Goal: Find specific page/section: Find specific page/section

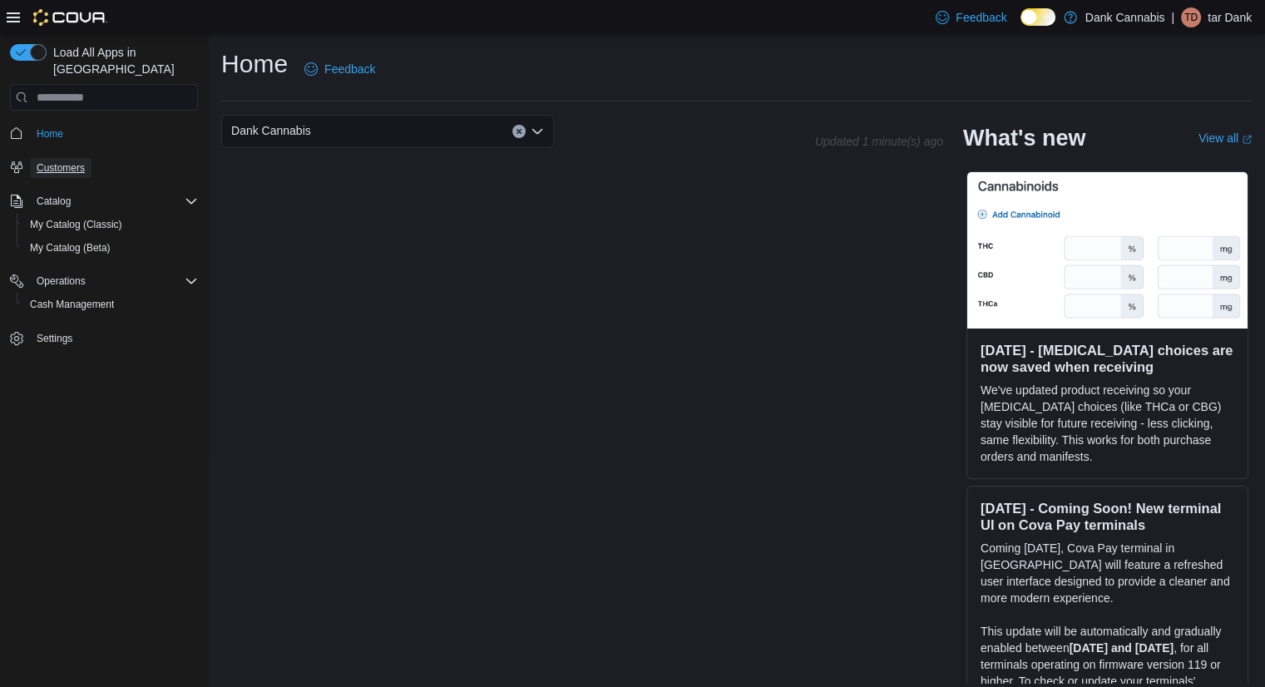
click at [80, 161] on span "Customers" at bounding box center [61, 167] width 48 height 13
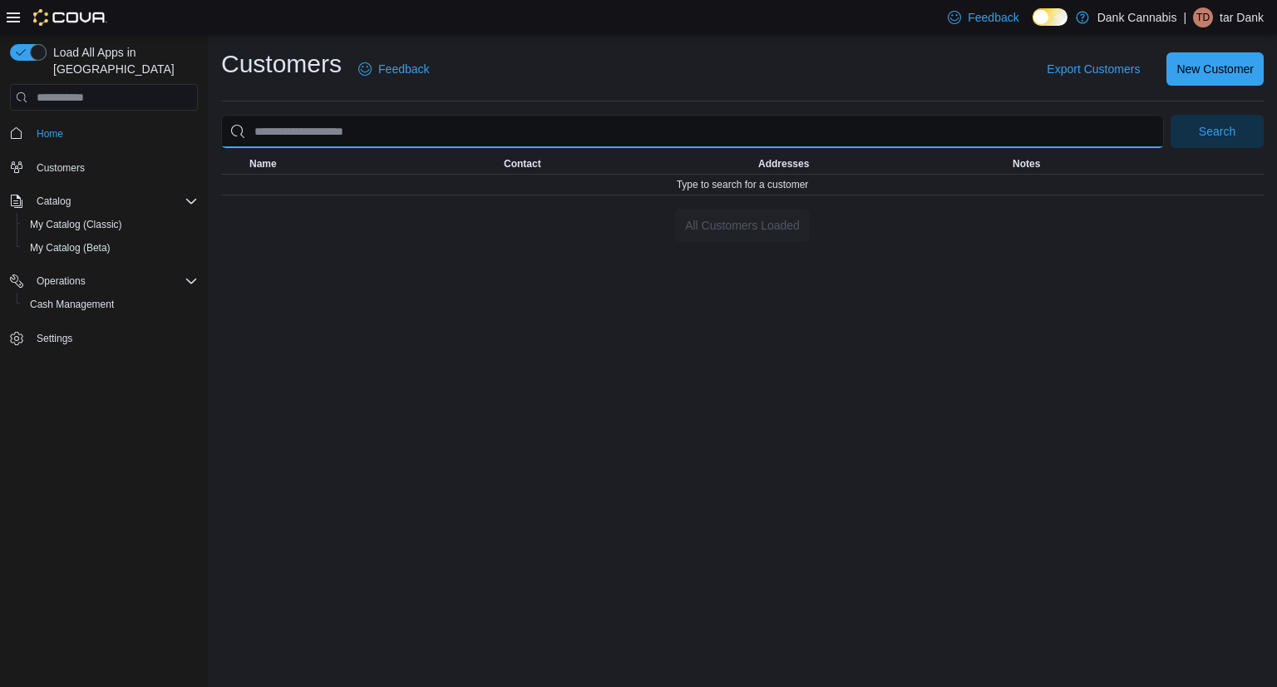
click at [397, 140] on input "search" at bounding box center [692, 131] width 943 height 33
type input "*****"
click at [1171, 115] on button "Search" at bounding box center [1217, 131] width 93 height 33
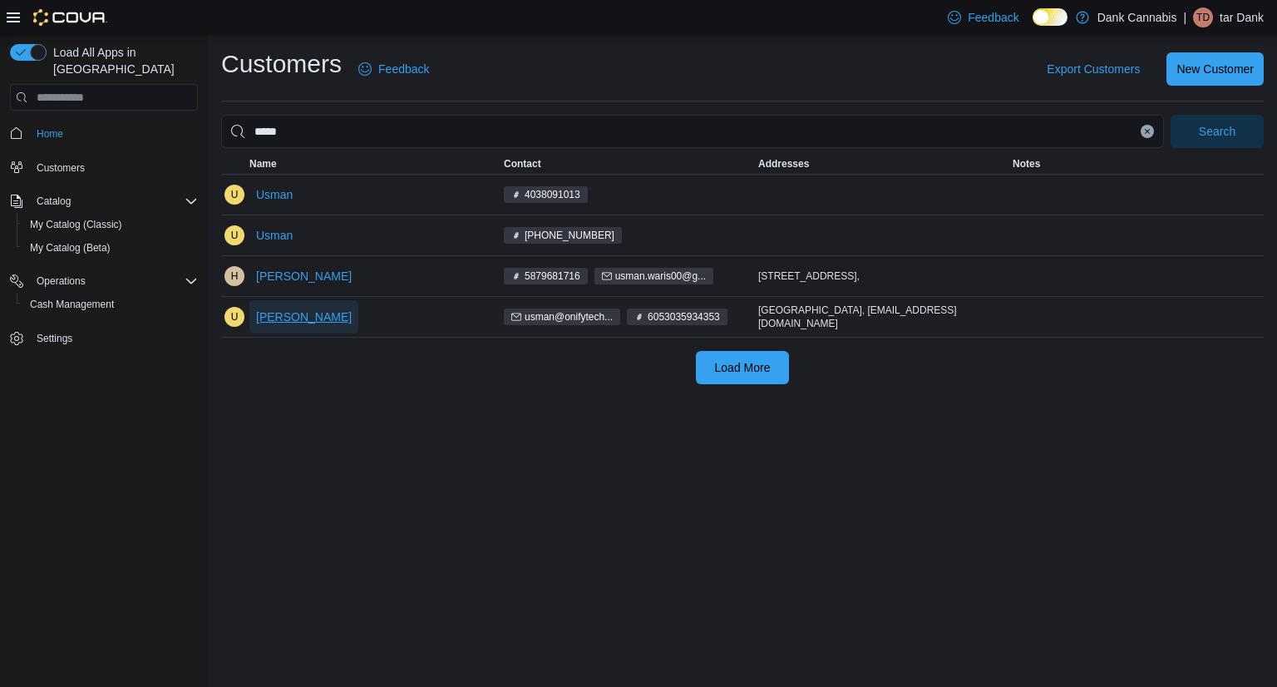
click at [301, 317] on span "[PERSON_NAME]" at bounding box center [304, 316] width 96 height 17
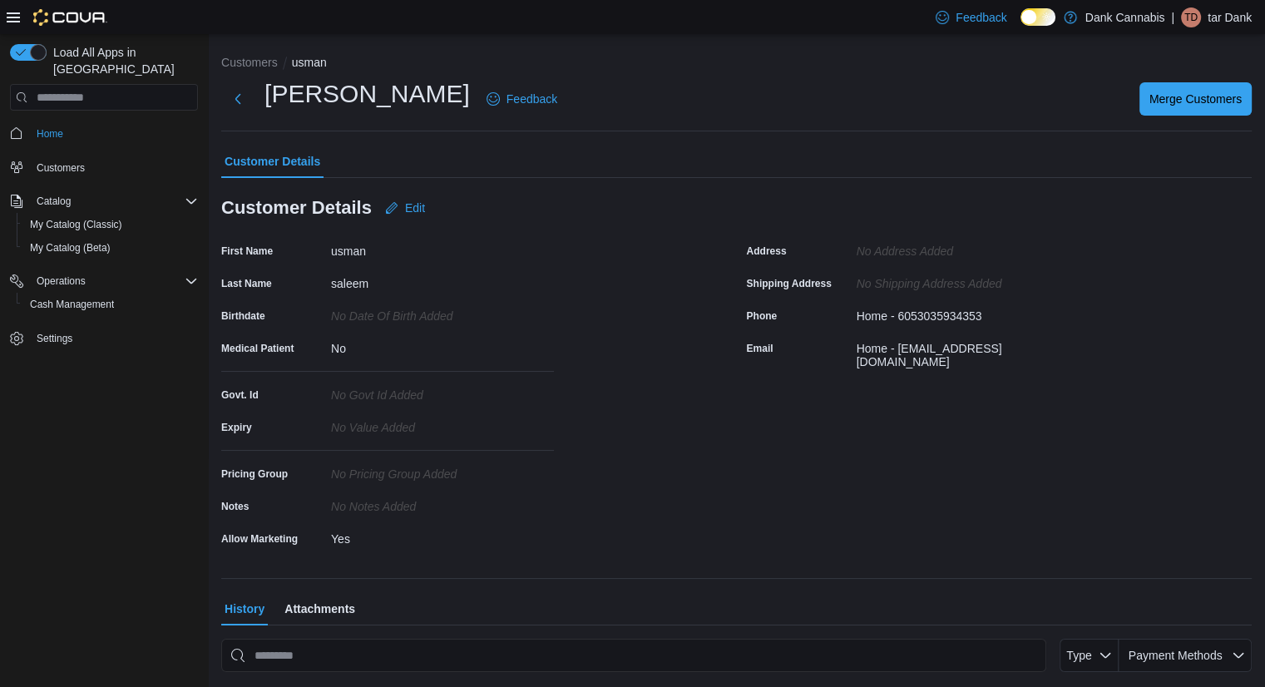
scroll to position [352, 0]
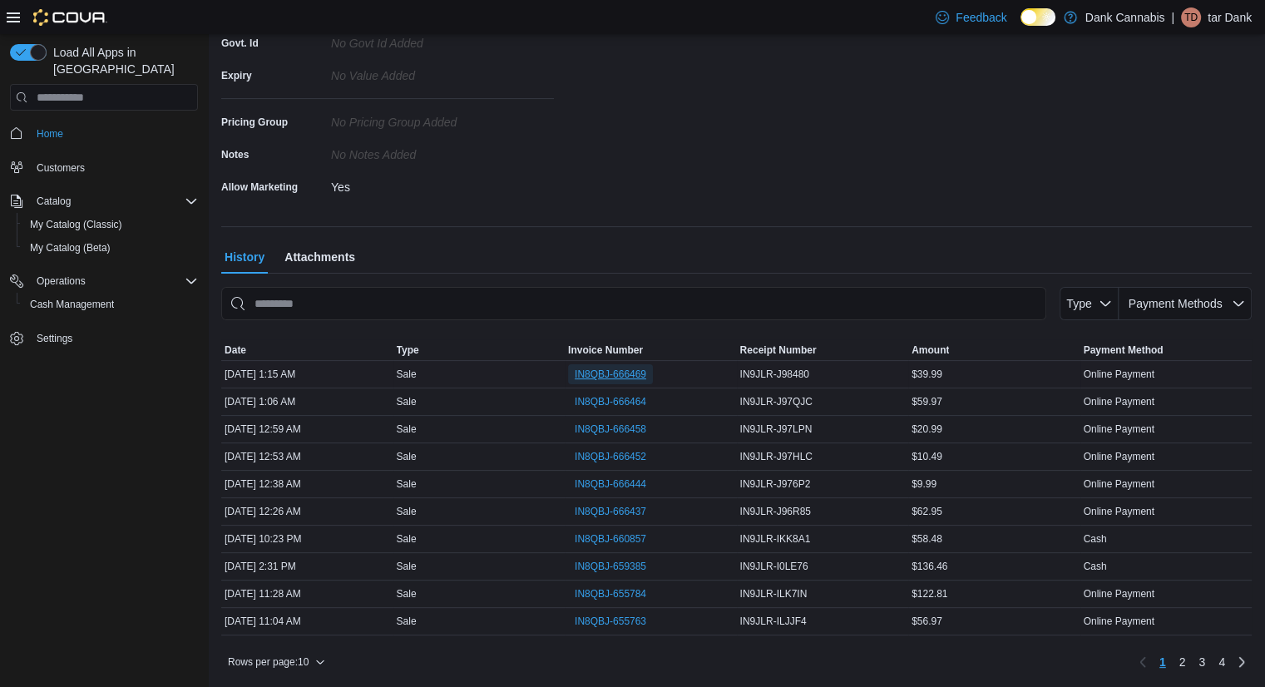
click at [604, 377] on span "IN8QBJ-666469" at bounding box center [611, 373] width 72 height 13
click at [610, 423] on span "IN8QBJ-666458" at bounding box center [611, 428] width 72 height 13
